Goal: Information Seeking & Learning: Check status

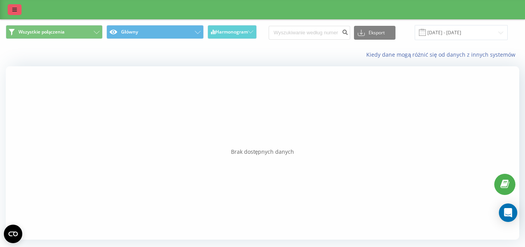
click at [11, 12] on link at bounding box center [15, 9] width 14 height 11
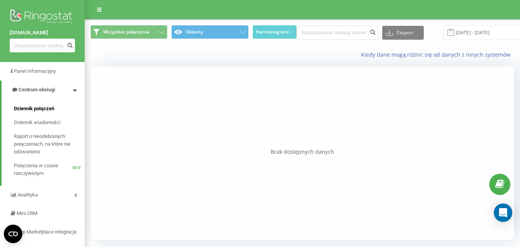
click at [42, 114] on link "Dziennik połączeń" at bounding box center [49, 109] width 71 height 14
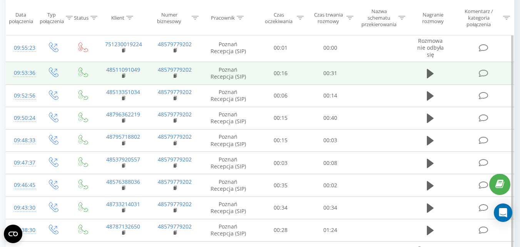
scroll to position [493, 0]
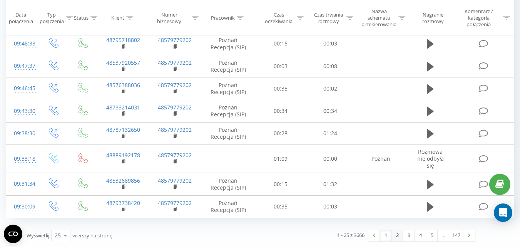
click at [394, 236] on link "2" at bounding box center [397, 235] width 12 height 11
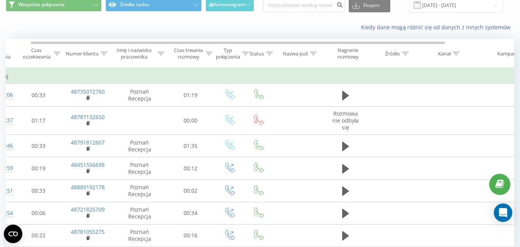
scroll to position [0, 26]
